Goal: Check status

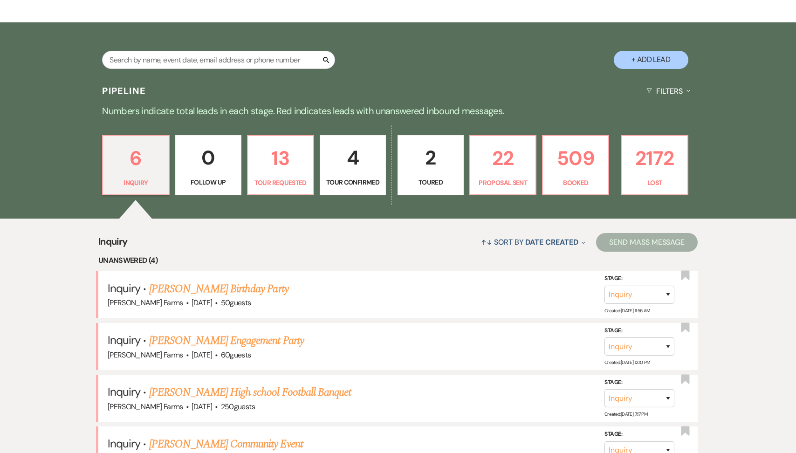
scroll to position [164, 0]
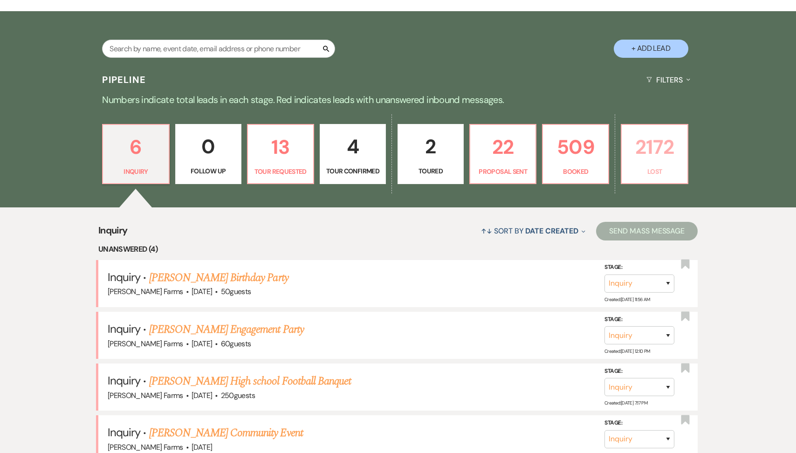
click at [662, 144] on p "2172" at bounding box center [654, 146] width 54 height 31
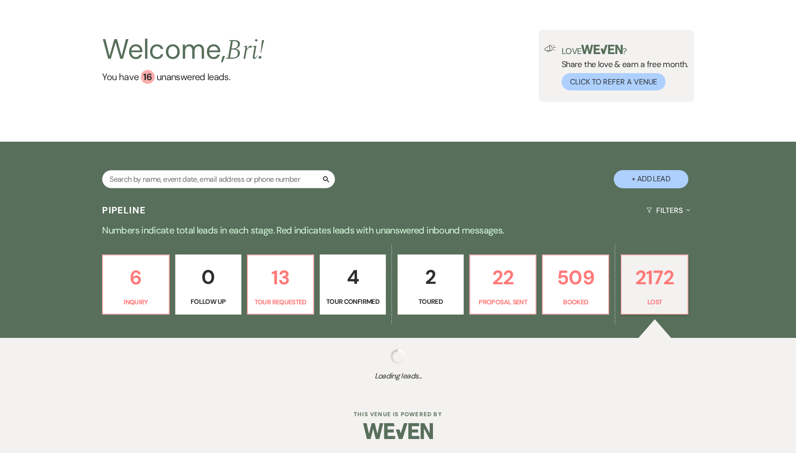
scroll to position [34, 0]
click at [585, 290] on p "509" at bounding box center [575, 277] width 54 height 31
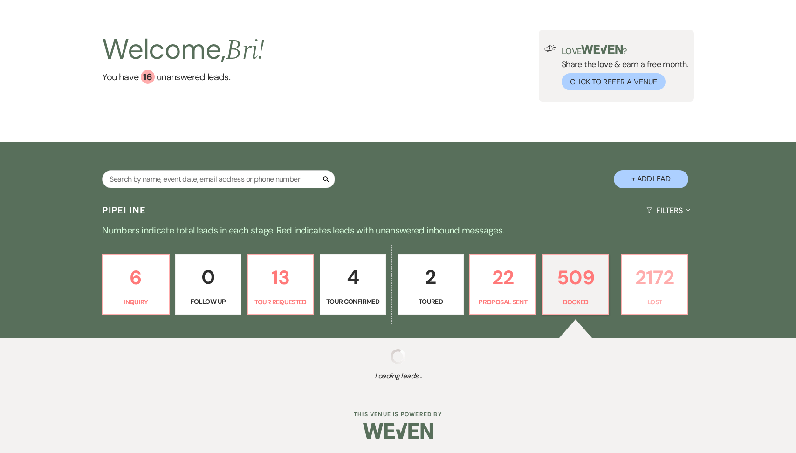
click at [649, 280] on p "2172" at bounding box center [654, 277] width 54 height 31
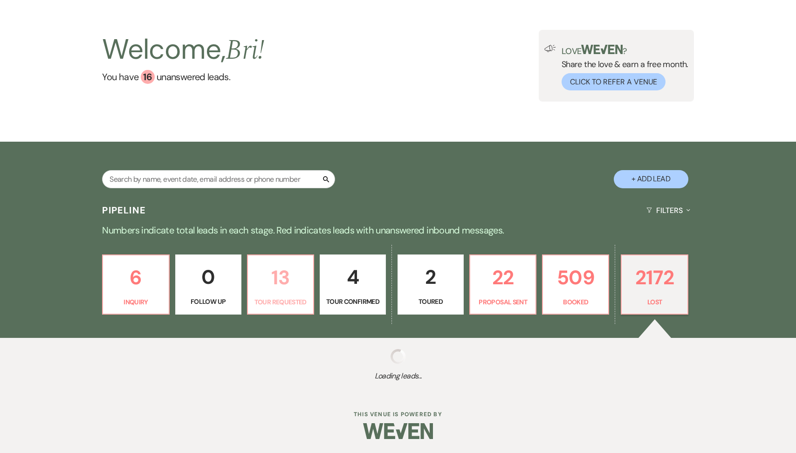
click at [292, 277] on p "13" at bounding box center [280, 277] width 54 height 31
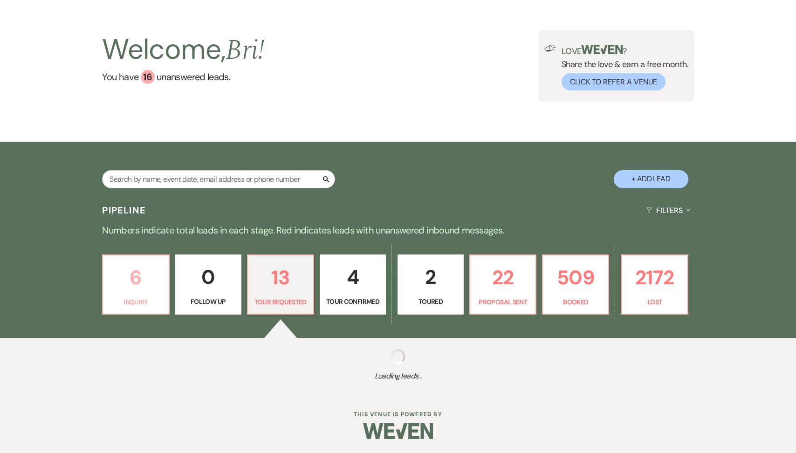
click at [150, 277] on p "6" at bounding box center [136, 277] width 54 height 31
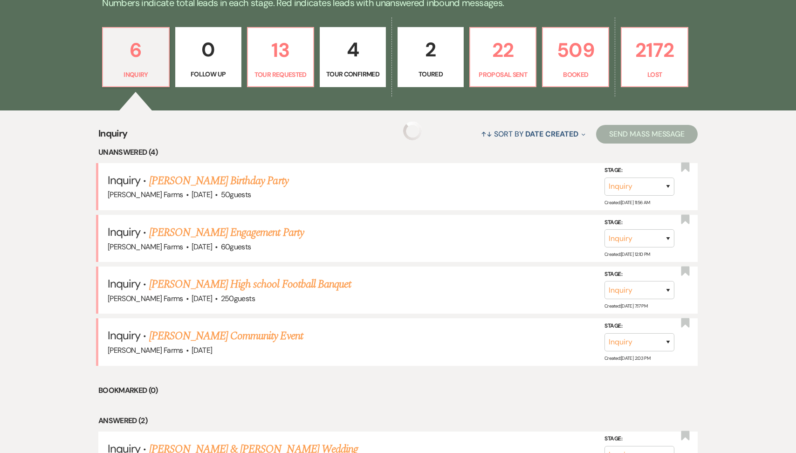
scroll to position [275, 0]
